Goal: Transaction & Acquisition: Purchase product/service

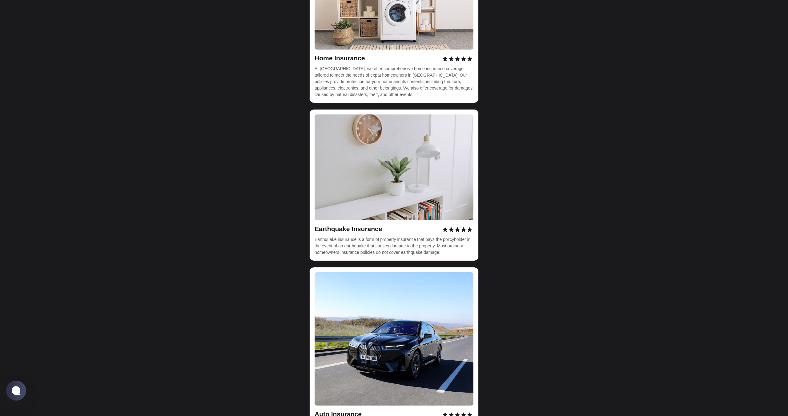
scroll to position [1809, 0]
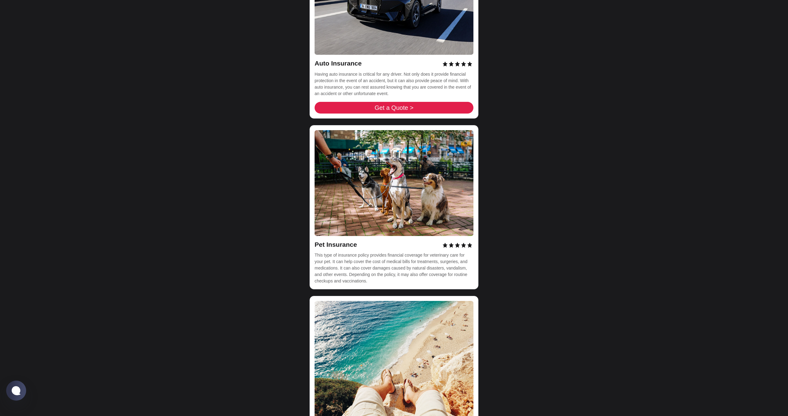
scroll to position [2283, 0]
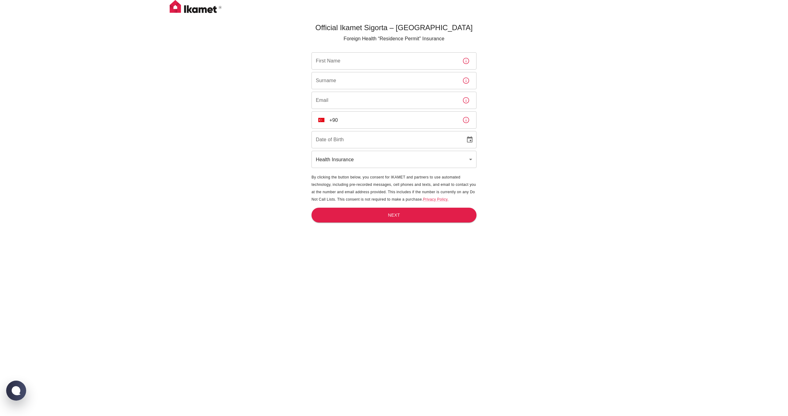
click at [323, 118] on button "TR" at bounding box center [321, 120] width 11 height 11
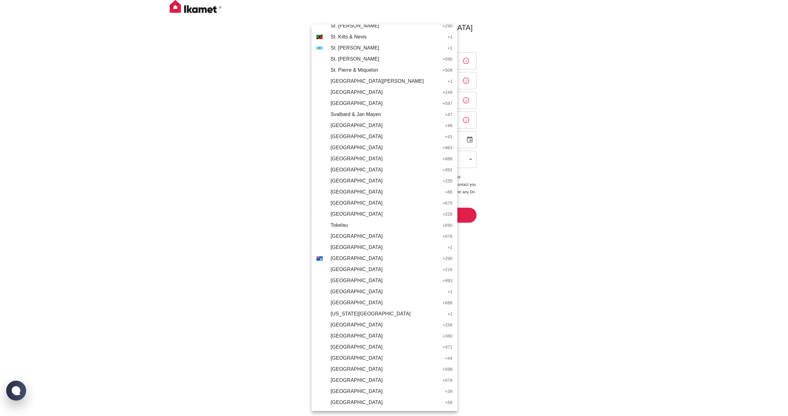
scroll to position [2333, 0]
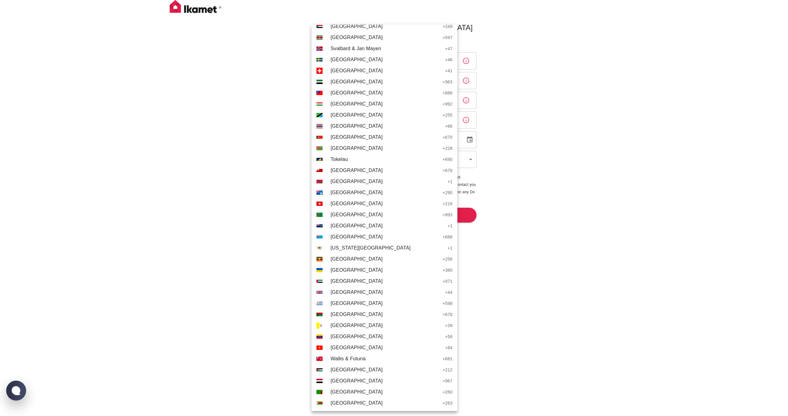
click at [347, 283] on span "United Arab Emirates" at bounding box center [385, 281] width 109 height 7
type input "+971"
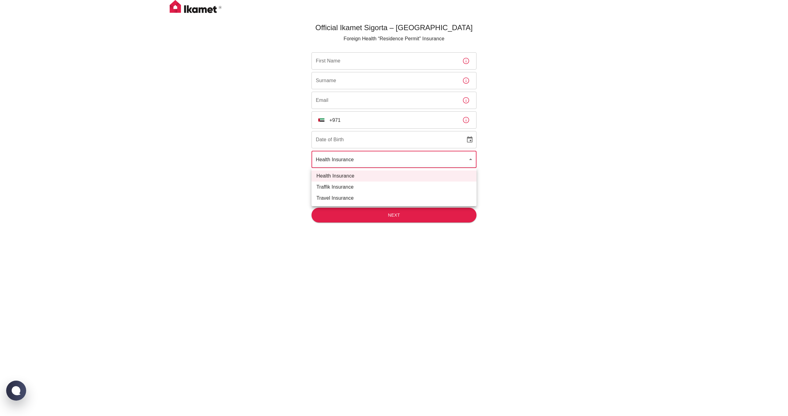
click at [404, 163] on body "Official Ikamet Sigorta – Turkey Foreign Health “Residence Permit” Insurance Fi…" at bounding box center [394, 218] width 788 height 437
click at [368, 187] on li "Traffik Insurance" at bounding box center [394, 187] width 165 height 11
type input "traffik"
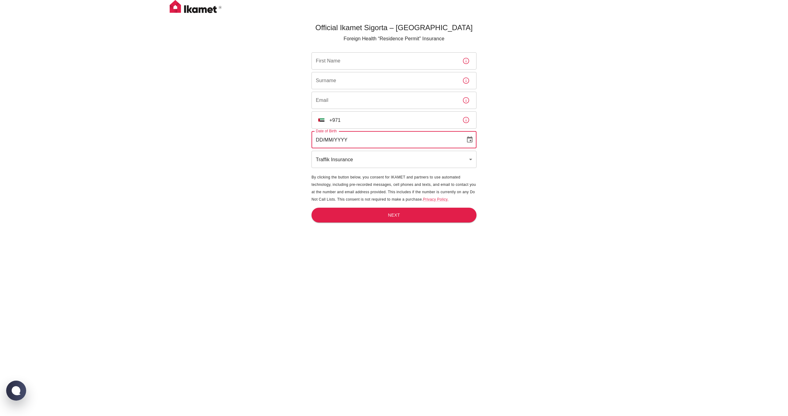
click at [386, 140] on input "DD/MM/YYYY" at bounding box center [387, 139] width 150 height 17
type input "27/02/1998"
click at [376, 61] on input "First Name" at bounding box center [385, 60] width 146 height 17
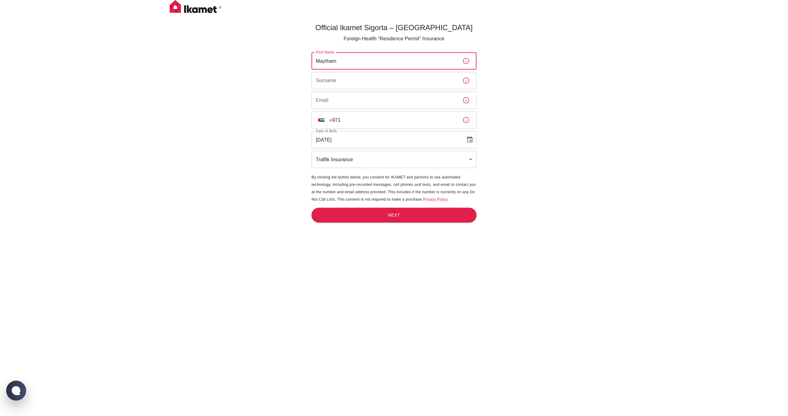
type input "Maytham"
type input "Mahroos"
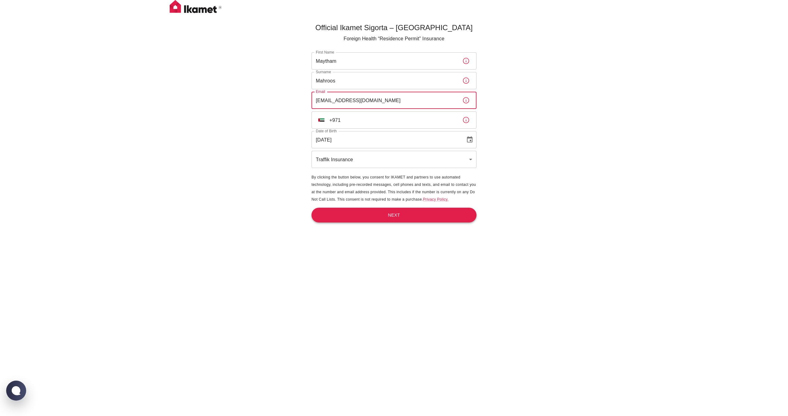
type input "mahroos.maytham@gmail.com"
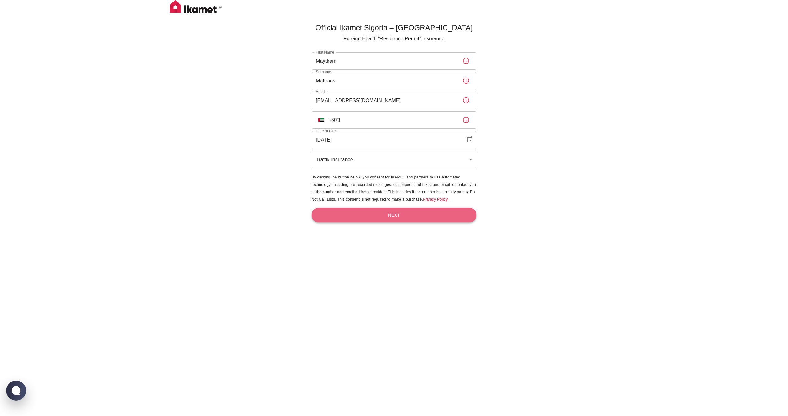
click at [388, 219] on button "Next" at bounding box center [394, 215] width 165 height 15
